Goal: Task Accomplishment & Management: Manage account settings

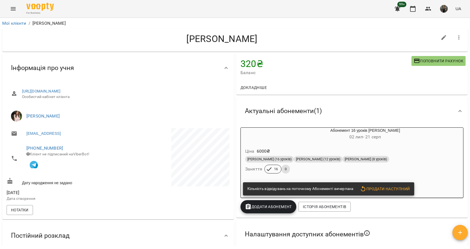
click at [16, 7] on button "Menu" at bounding box center [13, 8] width 13 height 13
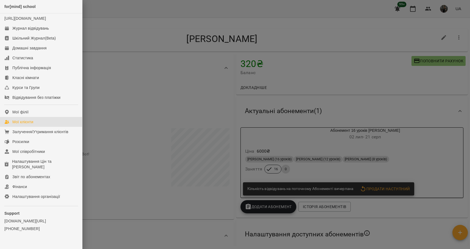
click at [28, 125] on div "Мої клієнти" at bounding box center [22, 121] width 21 height 5
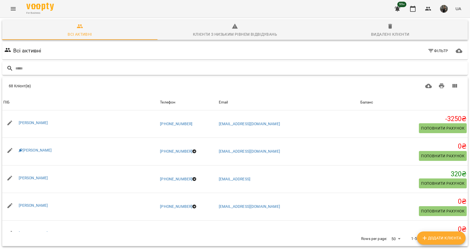
click at [97, 70] on input "text" at bounding box center [240, 68] width 450 height 9
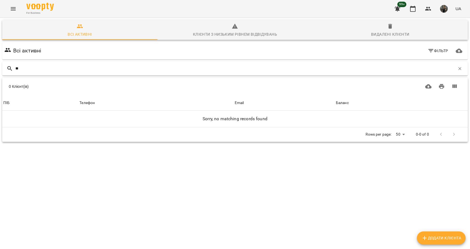
type input "*"
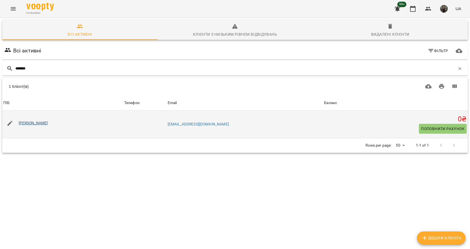
type input "*******"
click at [38, 124] on link "[PERSON_NAME]" at bounding box center [33, 123] width 29 height 4
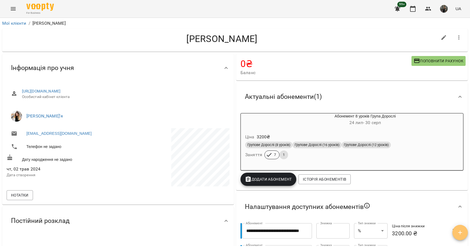
click at [461, 235] on icon "button" at bounding box center [460, 233] width 7 height 7
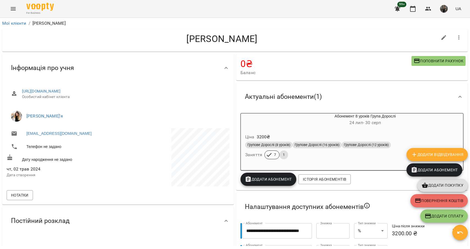
click at [385, 196] on div "Налаштування доступних абонементів" at bounding box center [352, 207] width 232 height 29
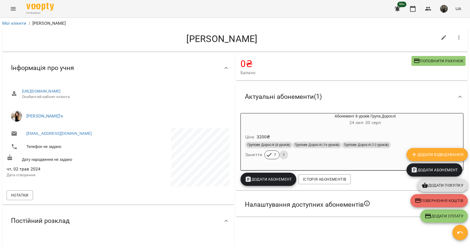
click at [385, 197] on div "Налаштування доступних абонементів" at bounding box center [347, 205] width 213 height 18
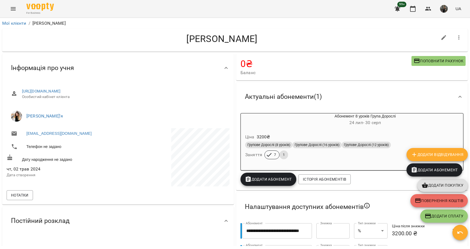
click at [380, 184] on div "Абонемент 8 уроків Група Дорослі [DATE] - [DATE] Ціна 3200 ₴ Групове Дорослі (8…" at bounding box center [351, 149] width 225 height 75
click at [427, 99] on div "Актуальні абонементи ( 1 )" at bounding box center [347, 96] width 213 height 17
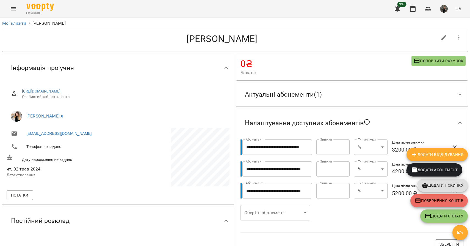
click at [343, 70] on span "Баланс" at bounding box center [326, 73] width 171 height 7
click at [464, 233] on span "button" at bounding box center [460, 233] width 15 height 7
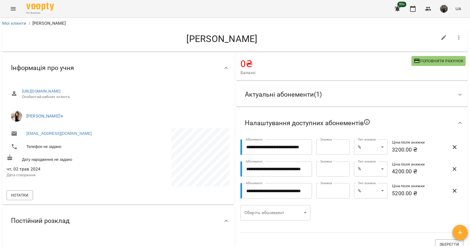
click at [328, 99] on div "Актуальні абонементи ( 1 )" at bounding box center [347, 94] width 213 height 17
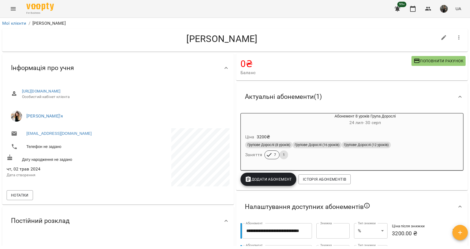
click at [319, 128] on div "Абонемент 8 уроків Група Дорослі [DATE] - [DATE]" at bounding box center [352, 119] width 225 height 15
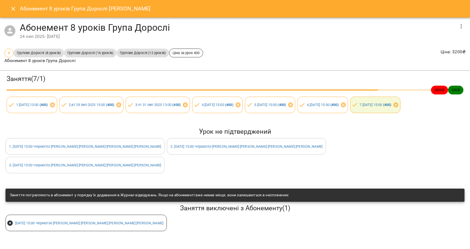
scroll to position [1, 0]
click at [12, 9] on icon "Close" at bounding box center [13, 8] width 7 height 7
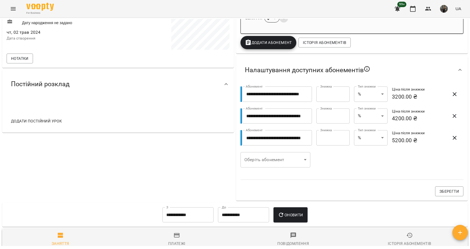
scroll to position [0, 0]
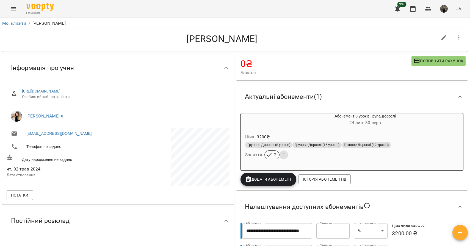
click at [15, 7] on icon "Menu" at bounding box center [13, 8] width 5 height 3
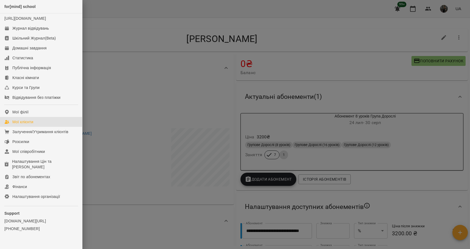
click at [39, 127] on link "Мої клієнти" at bounding box center [41, 122] width 82 height 10
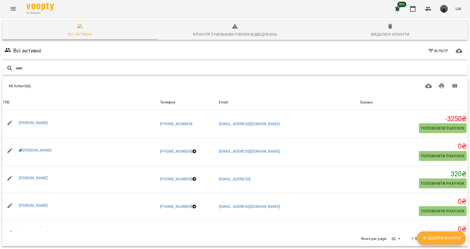
click at [69, 70] on input "text" at bounding box center [240, 68] width 450 height 9
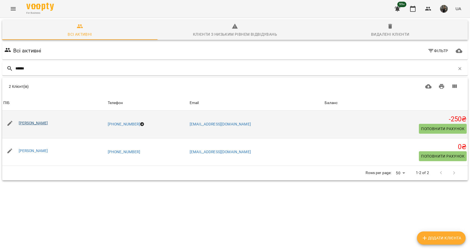
type input "******"
click at [36, 124] on link "[PERSON_NAME]" at bounding box center [33, 123] width 29 height 4
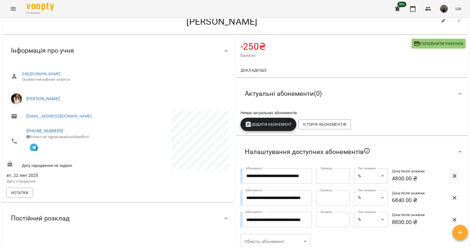
scroll to position [19, 0]
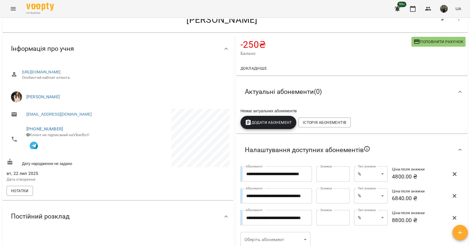
click at [297, 89] on span "Актуальні абонементи ( 0 )" at bounding box center [283, 92] width 77 height 9
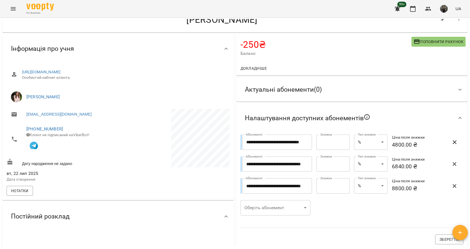
click at [298, 89] on span "Актуальні абонементи ( 0 )" at bounding box center [283, 90] width 77 height 9
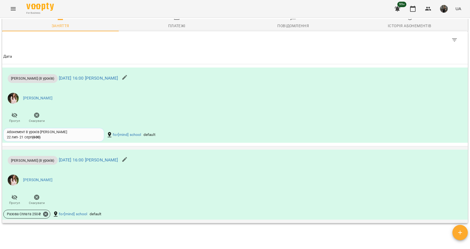
scroll to position [0, 0]
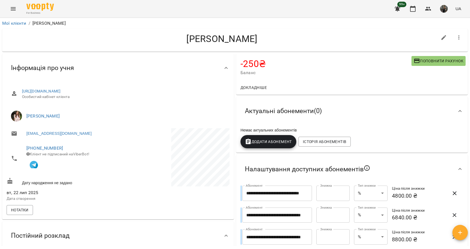
click at [12, 9] on icon "Menu" at bounding box center [13, 8] width 7 height 7
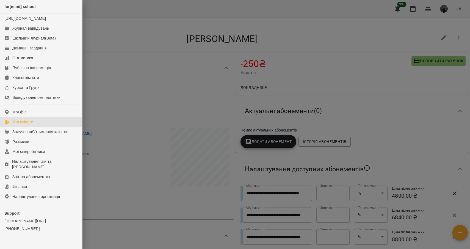
click at [27, 125] on div "Мої клієнти" at bounding box center [22, 121] width 21 height 5
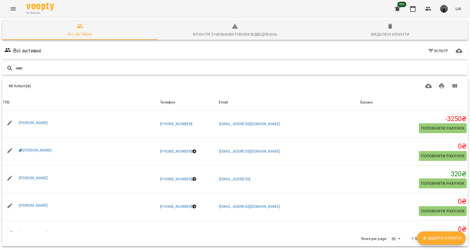
click at [70, 68] on input "text" at bounding box center [240, 68] width 450 height 9
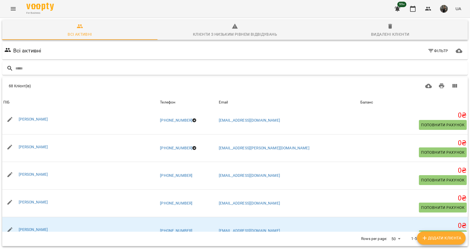
scroll to position [1059, 0]
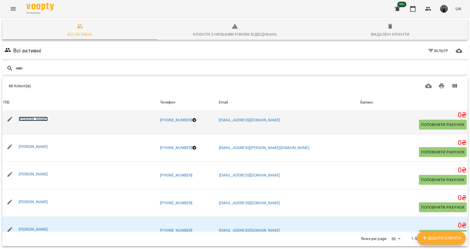
click at [43, 119] on link "[PERSON_NAME]" at bounding box center [33, 119] width 29 height 4
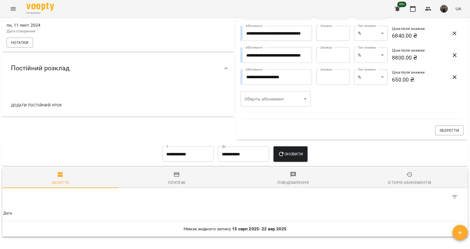
scroll to position [226, 0]
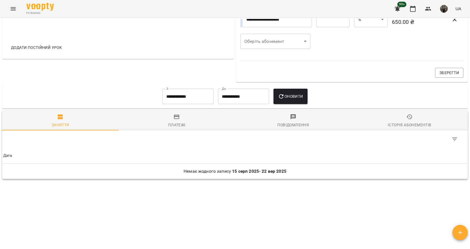
click at [408, 118] on icon "button" at bounding box center [409, 117] width 7 height 7
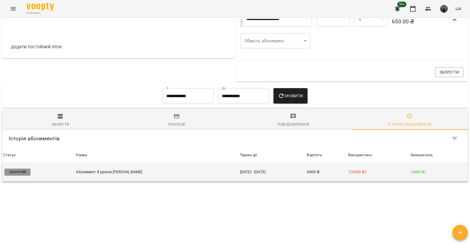
click at [228, 175] on p "Абонемент 8 уроків [PERSON_NAME]" at bounding box center [157, 172] width 162 height 6
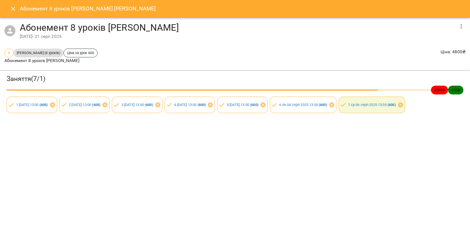
click at [12, 9] on icon "Close" at bounding box center [13, 9] width 4 height 4
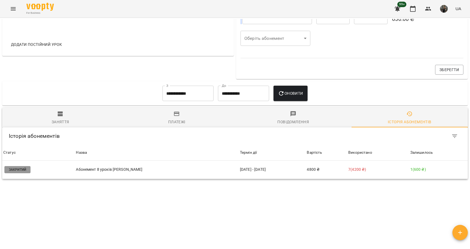
scroll to position [225, 0]
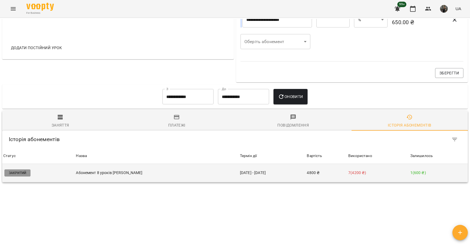
click at [21, 175] on p "Закритий" at bounding box center [17, 173] width 26 height 7
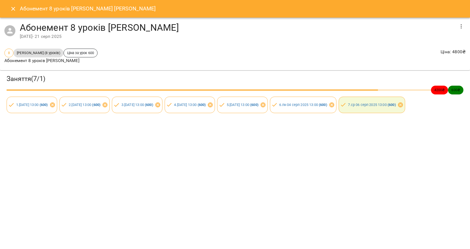
click at [15, 7] on icon "Close" at bounding box center [13, 8] width 7 height 7
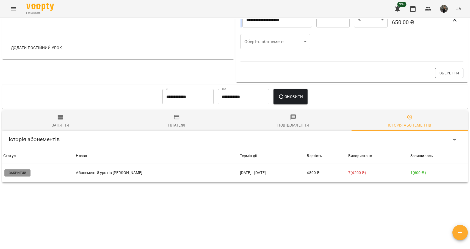
click at [188, 121] on span "Платежі" at bounding box center [177, 121] width 110 height 15
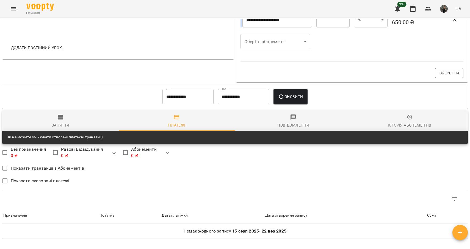
scroll to position [286, 0]
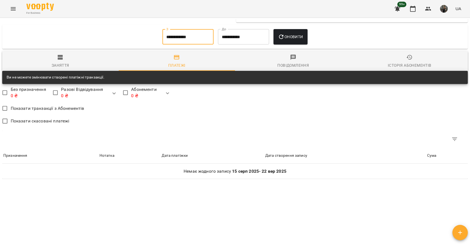
click at [184, 37] on input "**********" at bounding box center [187, 36] width 51 height 15
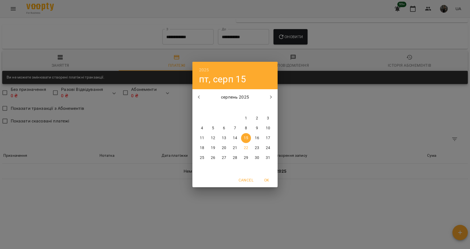
click at [200, 96] on icon "button" at bounding box center [199, 97] width 7 height 7
click at [214, 118] on p "1" at bounding box center [213, 118] width 2 height 5
type input "**********"
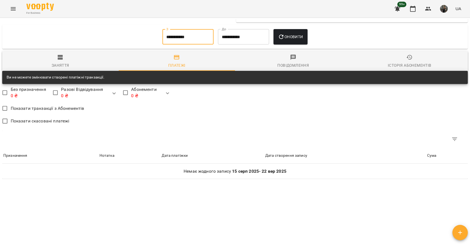
click at [291, 35] on span "Оновити" at bounding box center [290, 37] width 25 height 7
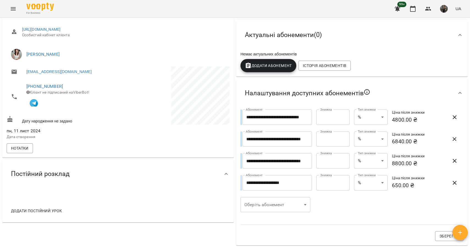
scroll to position [0, 0]
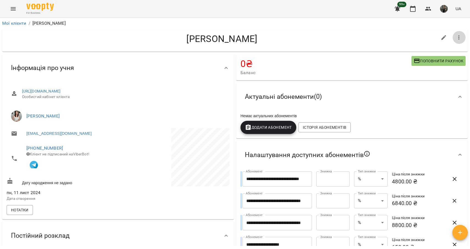
click at [462, 37] on icon "button" at bounding box center [459, 37] width 7 height 7
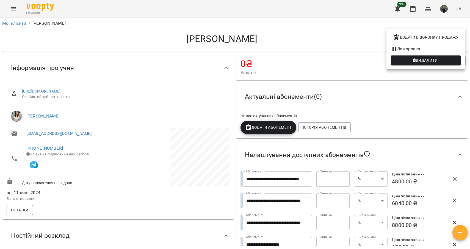
click at [349, 40] on div at bounding box center [235, 124] width 470 height 249
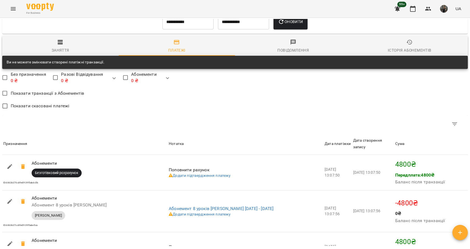
scroll to position [431, 0]
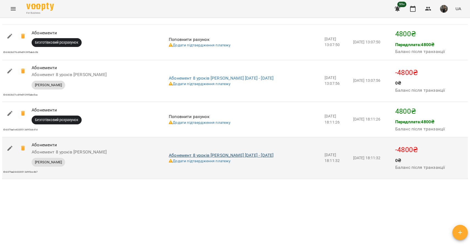
click at [254, 155] on link "Абонемент 8 уроків [PERSON_NAME] [DATE] - [DATE]" at bounding box center [221, 155] width 105 height 5
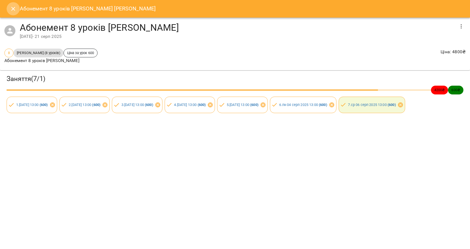
click at [13, 9] on icon "Close" at bounding box center [13, 9] width 4 height 4
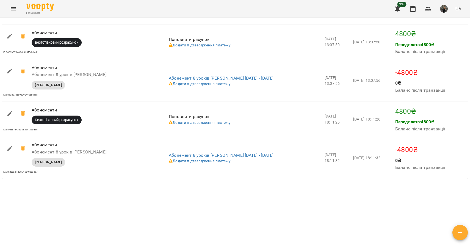
click at [9, 8] on button "Menu" at bounding box center [13, 8] width 13 height 13
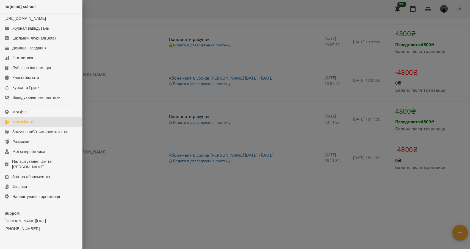
click at [32, 125] on div "Мої клієнти" at bounding box center [22, 121] width 21 height 5
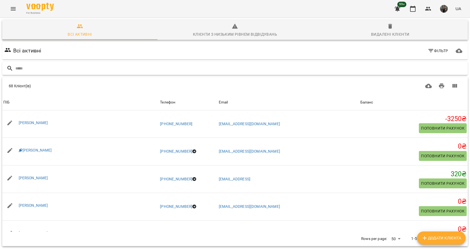
click at [58, 71] on input "text" at bounding box center [240, 68] width 450 height 9
type input "*****"
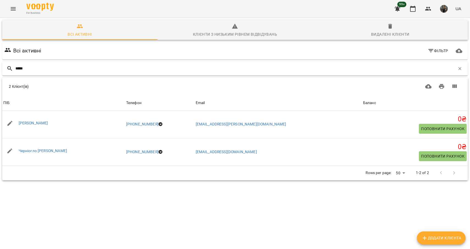
click at [51, 69] on input "*****" at bounding box center [235, 68] width 440 height 9
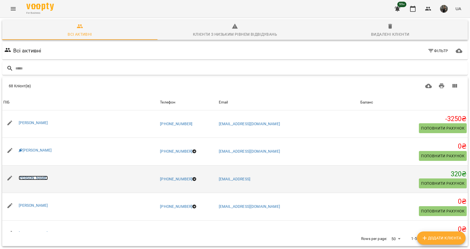
click at [40, 179] on link "[PERSON_NAME]" at bounding box center [33, 178] width 29 height 4
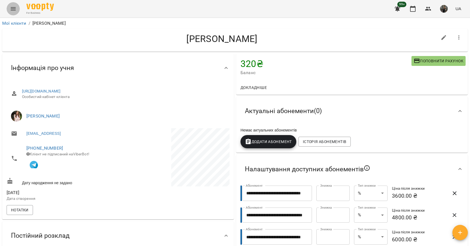
click at [14, 9] on icon "Menu" at bounding box center [13, 8] width 5 height 3
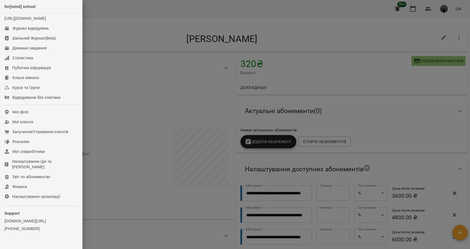
click at [354, 41] on div at bounding box center [235, 124] width 470 height 249
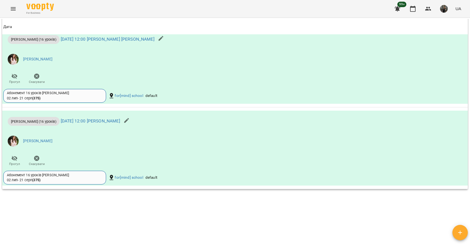
scroll to position [367, 0]
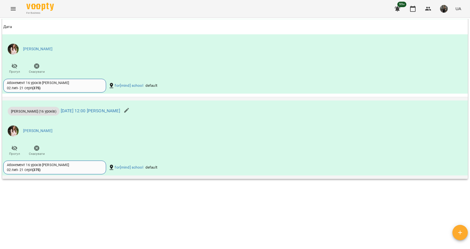
click at [45, 168] on div "Абонемент 16 уроків [PERSON_NAME] [DATE] - [DATE] ( 375 )" at bounding box center [55, 168] width 96 height 10
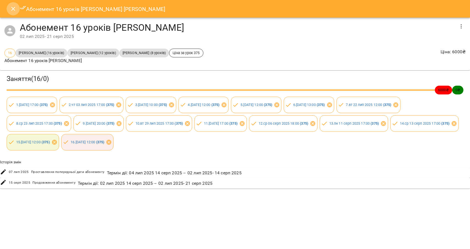
click at [10, 9] on icon "Close" at bounding box center [13, 8] width 7 height 7
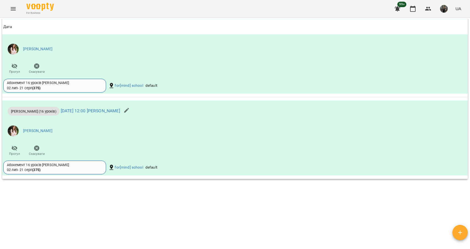
scroll to position [358, 0]
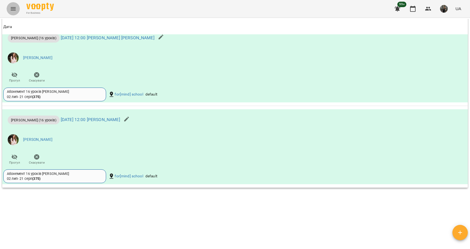
click at [13, 12] on icon "Menu" at bounding box center [13, 8] width 7 height 7
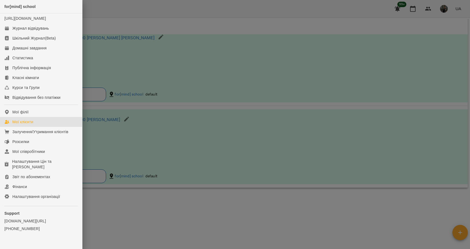
click at [30, 125] on div "Мої клієнти" at bounding box center [22, 121] width 21 height 5
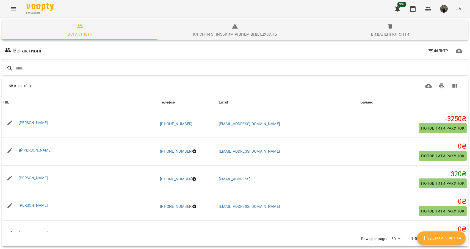
click at [62, 71] on input "text" at bounding box center [240, 68] width 450 height 9
type input "******"
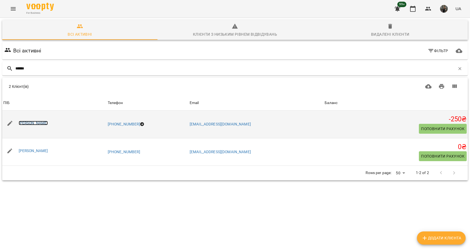
click at [36, 125] on link "[PERSON_NAME]" at bounding box center [33, 123] width 29 height 4
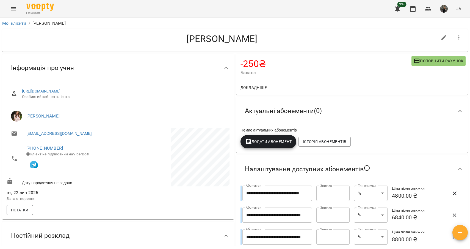
click at [15, 7] on icon "Menu" at bounding box center [13, 8] width 5 height 3
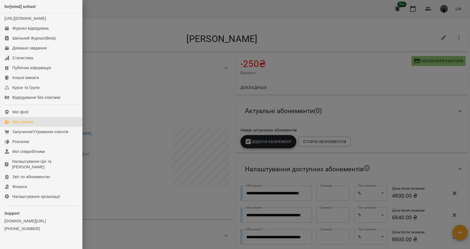
click at [36, 126] on link "Мої клієнти" at bounding box center [41, 122] width 82 height 10
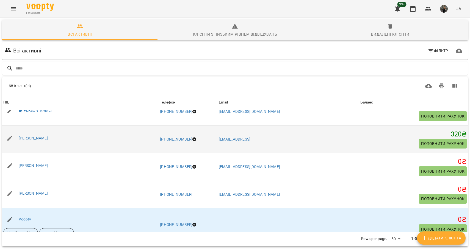
scroll to position [40, 0]
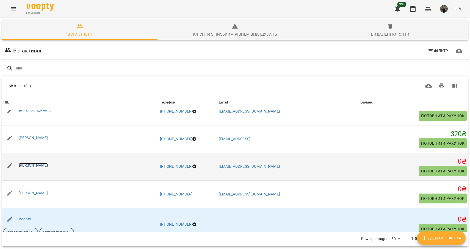
click at [35, 167] on link "[PERSON_NAME]" at bounding box center [33, 165] width 29 height 4
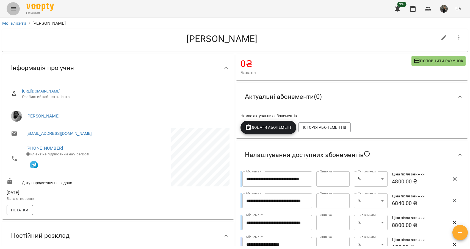
click at [13, 7] on icon "Menu" at bounding box center [13, 8] width 7 height 7
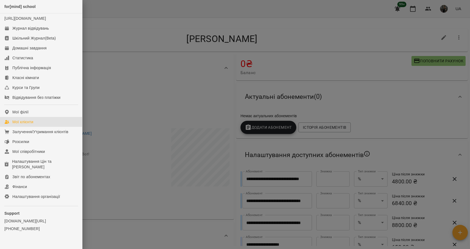
click at [27, 125] on div "Мої клієнти" at bounding box center [22, 121] width 21 height 5
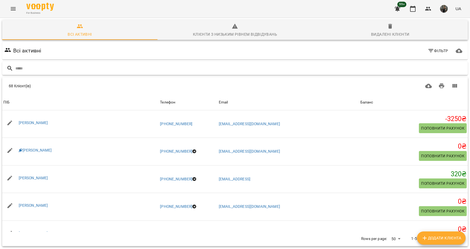
click at [71, 69] on input "text" at bounding box center [240, 68] width 450 height 9
type input "******"
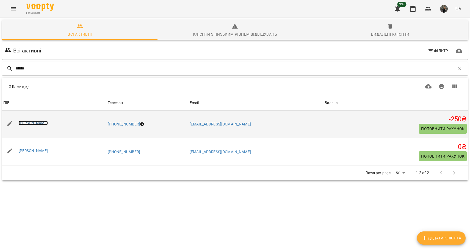
click at [37, 123] on link "[PERSON_NAME]" at bounding box center [33, 123] width 29 height 4
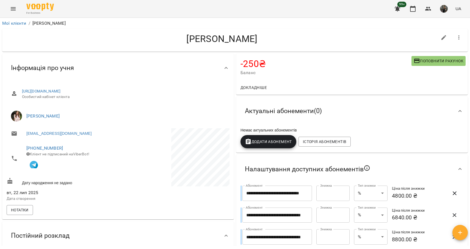
click at [270, 140] on span "Додати Абонемент" at bounding box center [268, 142] width 47 height 7
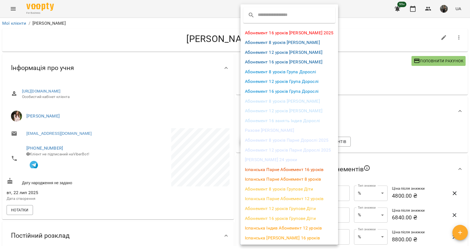
click at [385, 114] on div at bounding box center [235, 124] width 470 height 249
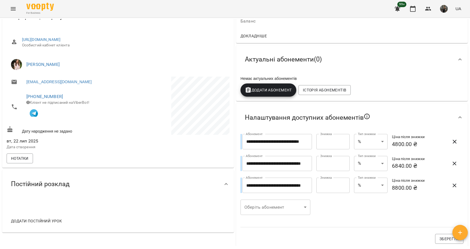
scroll to position [19, 0]
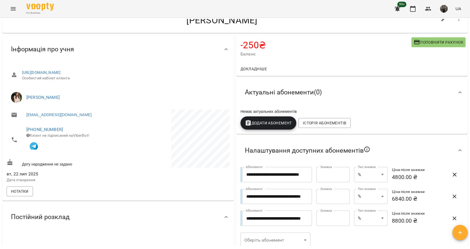
click at [252, 123] on span "Додати Абонемент" at bounding box center [268, 123] width 47 height 7
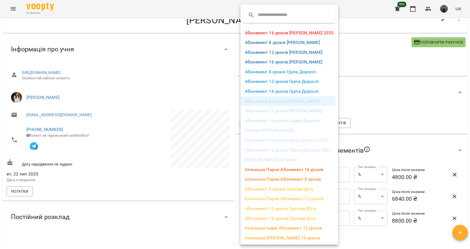
click at [278, 101] on li "Абонемент 8 уроків [PERSON_NAME]" at bounding box center [290, 102] width 98 height 10
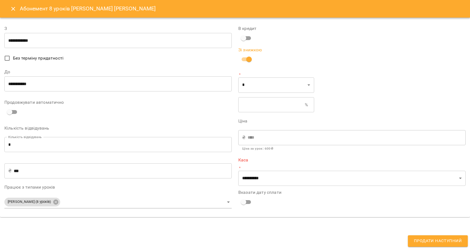
click at [256, 104] on input "text" at bounding box center [271, 104] width 67 height 15
type input "****"
type input "*"
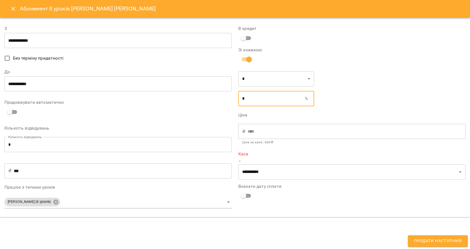
type input "****"
type input "**"
click at [305, 59] on div "Зі знижкою" at bounding box center [276, 56] width 76 height 17
click at [14, 9] on icon "Close" at bounding box center [13, 8] width 7 height 7
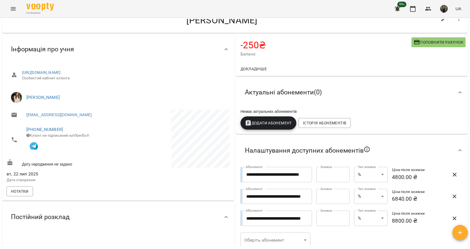
click at [443, 42] on span "Поповнити рахунок" at bounding box center [439, 42] width 50 height 7
select select "****"
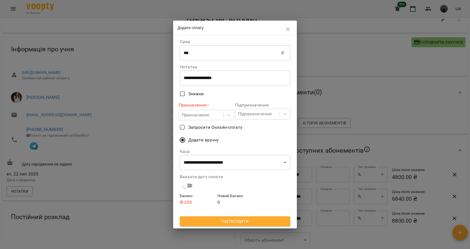
click at [288, 29] on icon "button" at bounding box center [288, 29] width 4 height 4
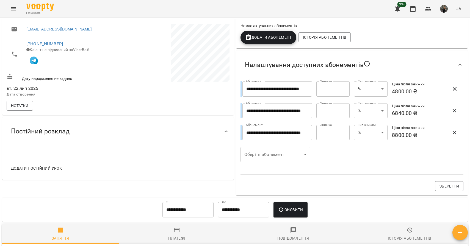
scroll to position [0, 0]
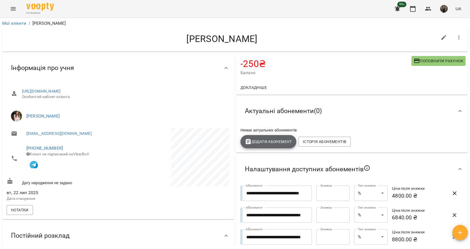
click at [271, 140] on span "Додати Абонемент" at bounding box center [268, 142] width 47 height 7
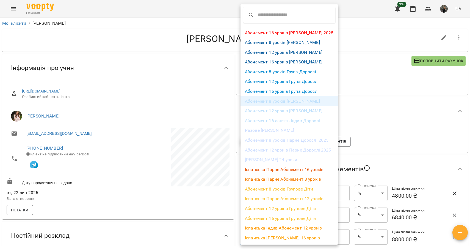
click at [294, 101] on li "Абонемент 8 уроків [PERSON_NAME]" at bounding box center [290, 102] width 98 height 10
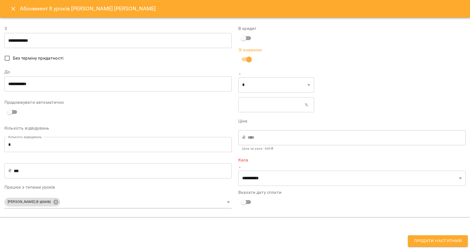
click at [259, 108] on input "text" at bounding box center [271, 104] width 67 height 15
type input "**"
type input "****"
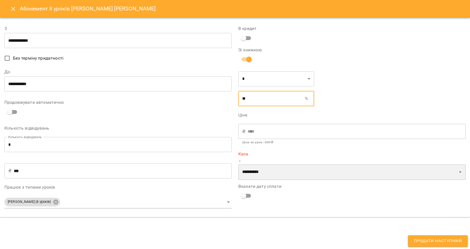
click at [268, 173] on select "**********" at bounding box center [351, 172] width 227 height 15
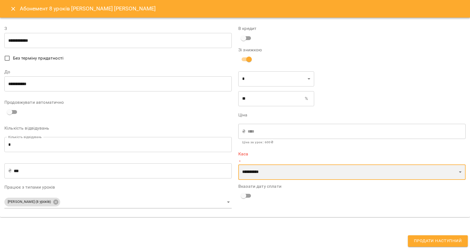
select select "****"
click at [238, 165] on select "**********" at bounding box center [351, 172] width 227 height 15
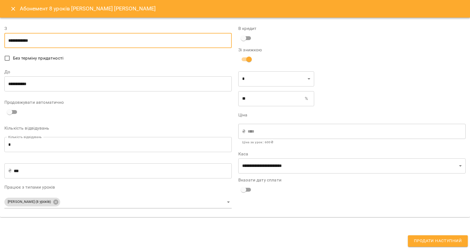
click at [39, 40] on input "**********" at bounding box center [117, 40] width 227 height 15
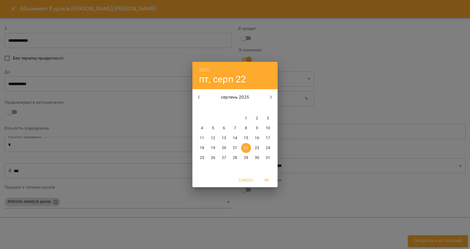
click at [95, 73] on div "2025 пт, серп [DATE] вт ср чт пт сб нд 28 29 30 31 1 2 3 4 5 6 7 8 9 10 11 12 1…" at bounding box center [235, 124] width 470 height 249
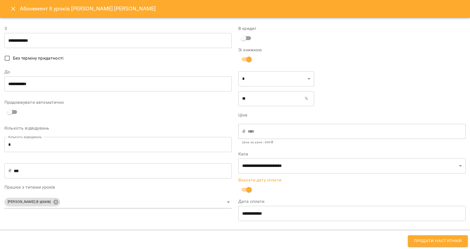
click at [254, 213] on input "**********" at bounding box center [351, 213] width 227 height 15
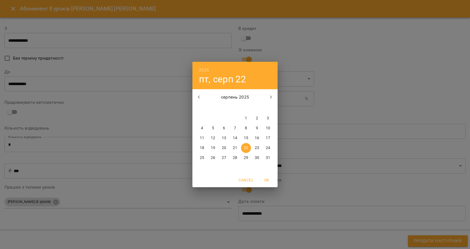
click at [232, 148] on span "21" at bounding box center [235, 147] width 10 height 5
type input "**********"
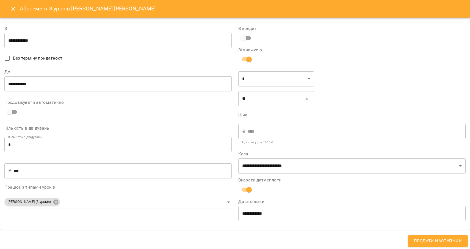
click at [298, 200] on label "Дата сплати" at bounding box center [351, 202] width 227 height 4
click at [423, 242] on span "Продати наступний" at bounding box center [438, 241] width 48 height 7
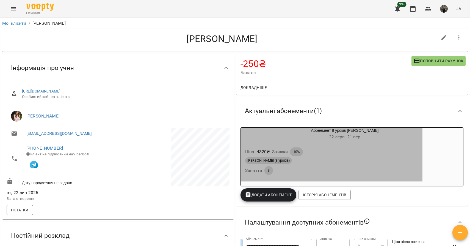
click at [339, 155] on div "Ціна 4320 ₴ Знижки 10%" at bounding box center [331, 152] width 175 height 11
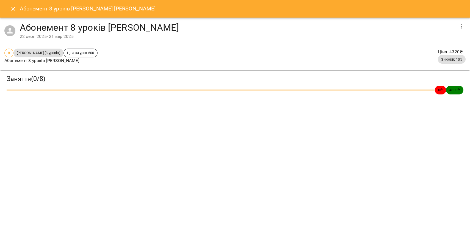
click at [464, 27] on icon "button" at bounding box center [461, 26] width 7 height 7
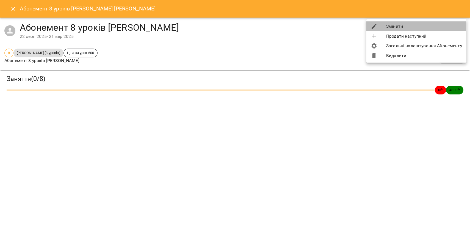
click at [396, 24] on li "Змінити" at bounding box center [417, 26] width 100 height 10
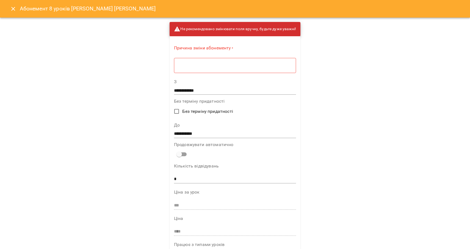
click at [192, 65] on textarea at bounding box center [235, 65] width 114 height 5
click at [193, 88] on input "**********" at bounding box center [235, 90] width 122 height 9
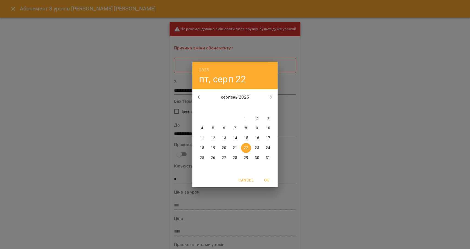
click at [236, 145] on p "21" at bounding box center [235, 147] width 4 height 5
type input "**********"
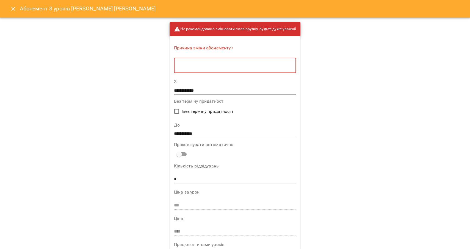
click at [200, 67] on textarea at bounding box center [235, 65] width 114 height 5
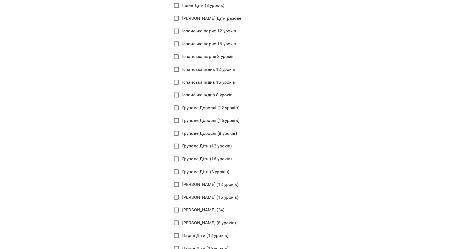
scroll to position [407, 0]
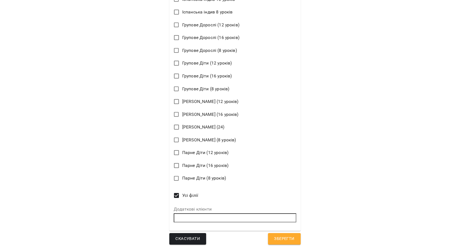
type textarea "**********"
click at [277, 241] on span "Зберегти" at bounding box center [284, 239] width 20 height 7
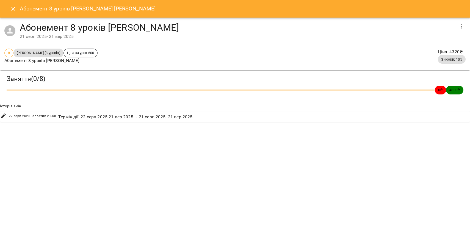
click at [12, 10] on icon "Close" at bounding box center [13, 9] width 4 height 4
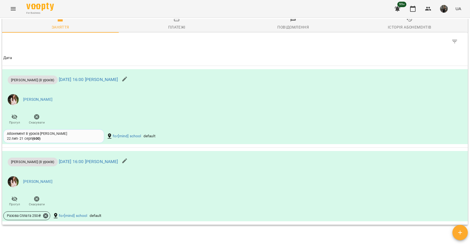
scroll to position [415, 0]
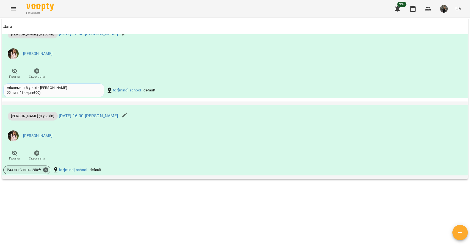
click at [22, 170] on span "Разова Сплата 250 ₴" at bounding box center [24, 170] width 41 height 5
click at [16, 170] on span "Разова Сплата 250 ₴" at bounding box center [24, 170] width 41 height 5
click at [81, 115] on link "[DATE] 16:00 [PERSON_NAME]" at bounding box center [88, 115] width 59 height 5
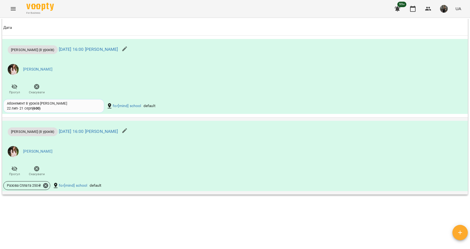
scroll to position [398, 0]
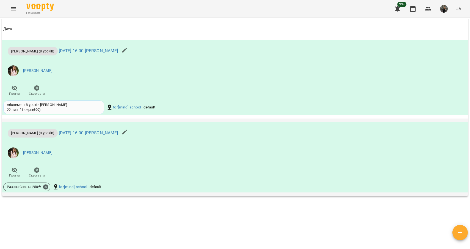
click at [128, 134] on icon "button" at bounding box center [125, 132] width 7 height 7
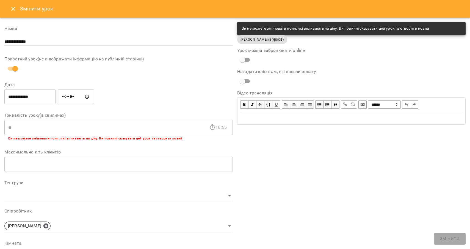
click at [12, 9] on icon "Close" at bounding box center [13, 8] width 7 height 7
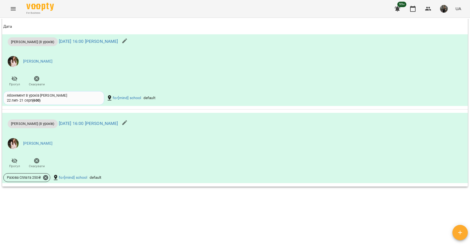
scroll to position [404, 0]
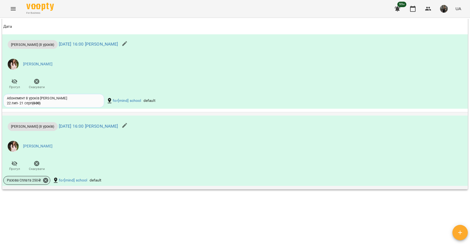
click at [23, 181] on span "Разова Сплата 250 ₴" at bounding box center [24, 180] width 41 height 5
click at [11, 181] on span "Разова Сплата 250 ₴" at bounding box center [24, 180] width 41 height 5
click at [21, 159] on button "Прогул" at bounding box center [14, 166] width 22 height 15
click at [173, 152] on li "[PERSON_NAME]" at bounding box center [157, 146] width 308 height 15
click at [76, 169] on div "[PERSON_NAME] (8 уроків) [DATE] 16:00 [PERSON_NAME] Нирка [PERSON_NAME] Прогул …" at bounding box center [157, 145] width 310 height 59
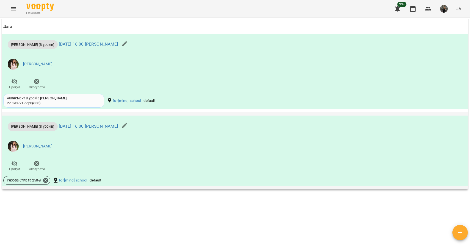
click at [47, 136] on div "[PERSON_NAME] (8 уроків) [DATE] 16:00 [PERSON_NAME]" at bounding box center [68, 126] width 132 height 20
click at [128, 123] on icon "button" at bounding box center [125, 125] width 7 height 7
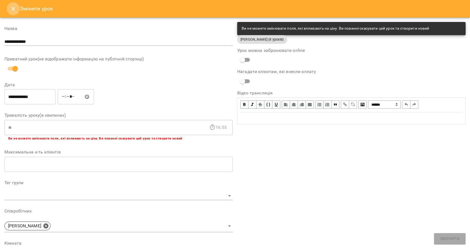
click at [13, 9] on icon "Close" at bounding box center [13, 9] width 4 height 4
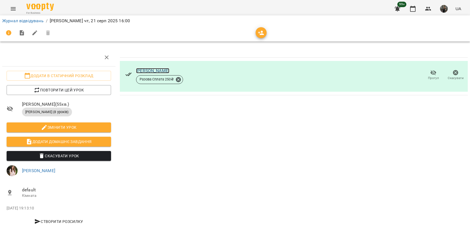
click at [154, 70] on link "[PERSON_NAME]" at bounding box center [152, 70] width 33 height 5
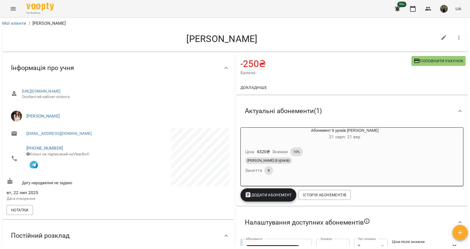
click at [259, 88] on span "Докладніше" at bounding box center [254, 87] width 26 height 7
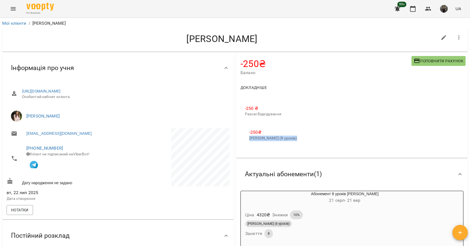
drag, startPoint x: 248, startPoint y: 139, endPoint x: 295, endPoint y: 139, distance: 47.0
click at [295, 139] on li "-250 ₴ Індив Дорослі (8 уроків)" at bounding box center [273, 135] width 57 height 20
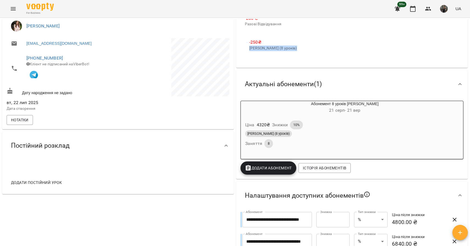
scroll to position [91, 0]
click at [312, 140] on div "[PERSON_NAME] (8 уроків) Заняття 8" at bounding box center [331, 139] width 175 height 20
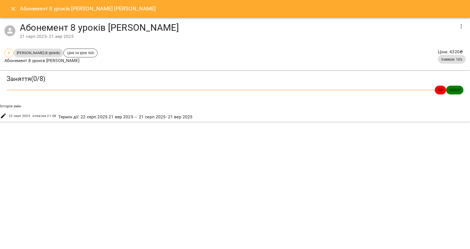
click at [12, 7] on icon "Close" at bounding box center [13, 8] width 7 height 7
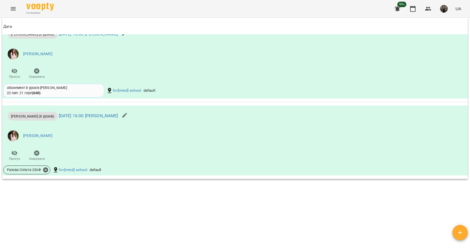
scroll to position [0, 0]
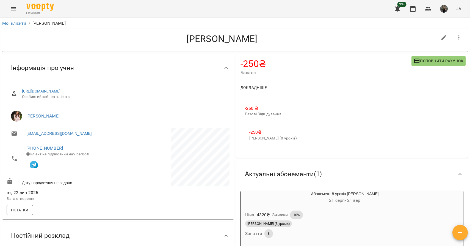
click at [242, 61] on h4 "-250 ₴" at bounding box center [326, 63] width 171 height 11
click at [252, 66] on h4 "-250 ₴" at bounding box center [326, 63] width 171 height 11
click at [262, 89] on span "Докладніше" at bounding box center [254, 87] width 26 height 7
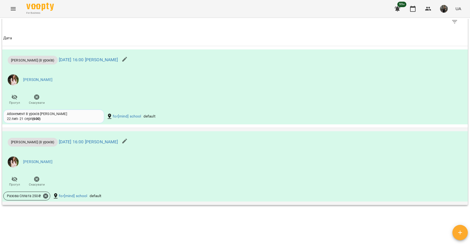
scroll to position [387, 0]
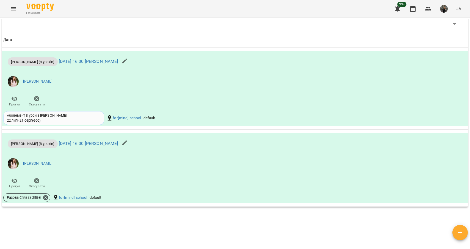
click at [263, 230] on div "**********" at bounding box center [235, 132] width 468 height 227
click at [276, 232] on div "**********" at bounding box center [235, 132] width 468 height 227
click at [331, 217] on div "**********" at bounding box center [235, 132] width 468 height 227
